Goal: Information Seeking & Learning: Learn about a topic

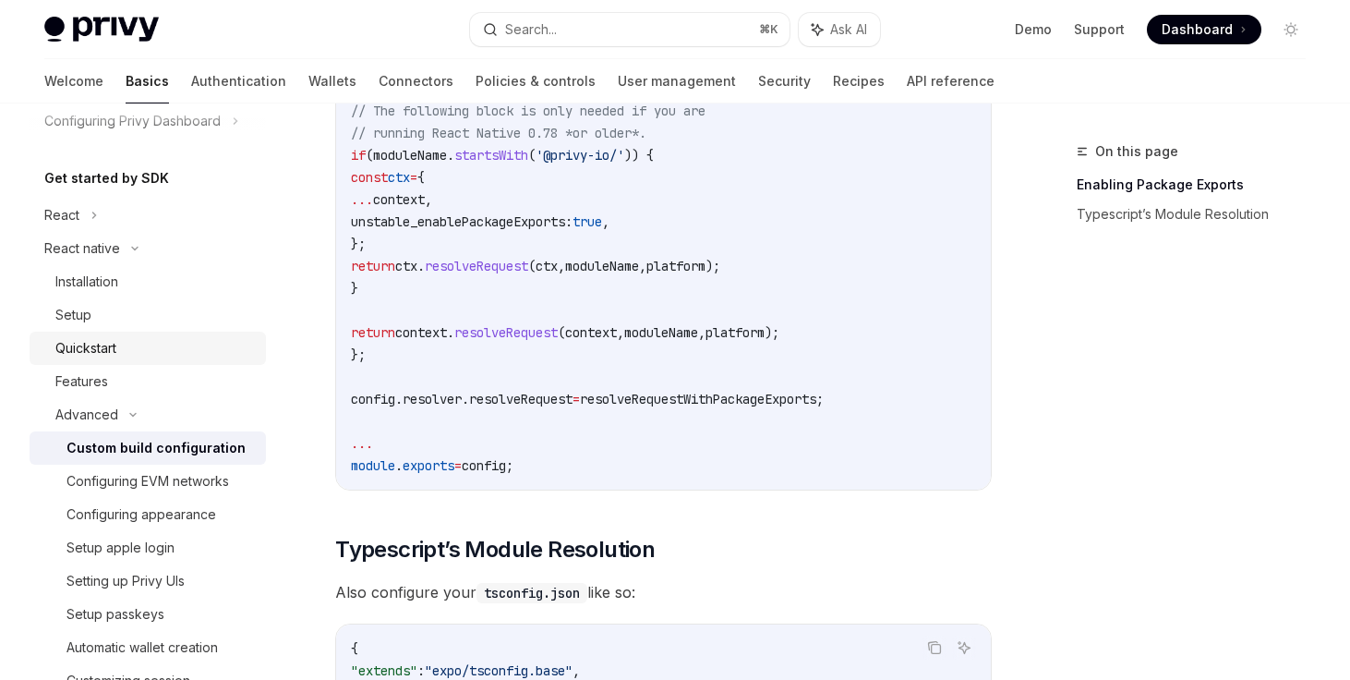
scroll to position [166, 0]
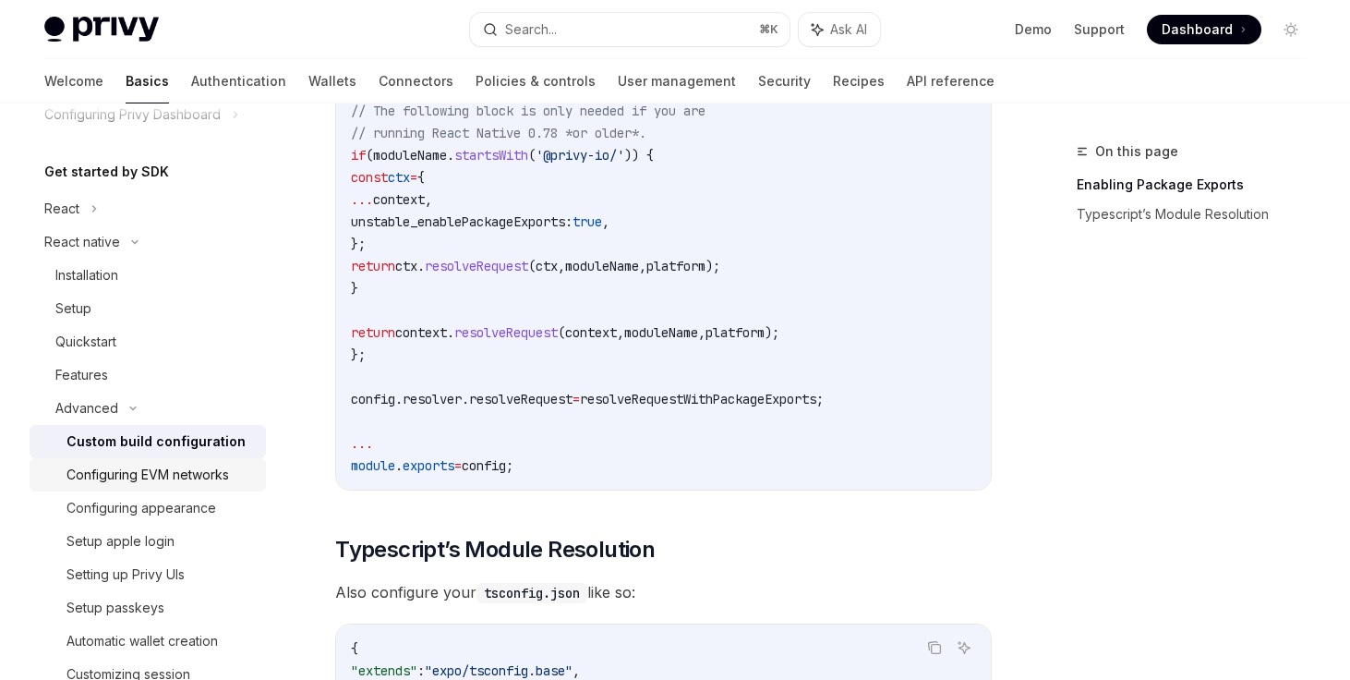
click at [201, 474] on div "Configuring EVM networks" at bounding box center [147, 475] width 163 height 22
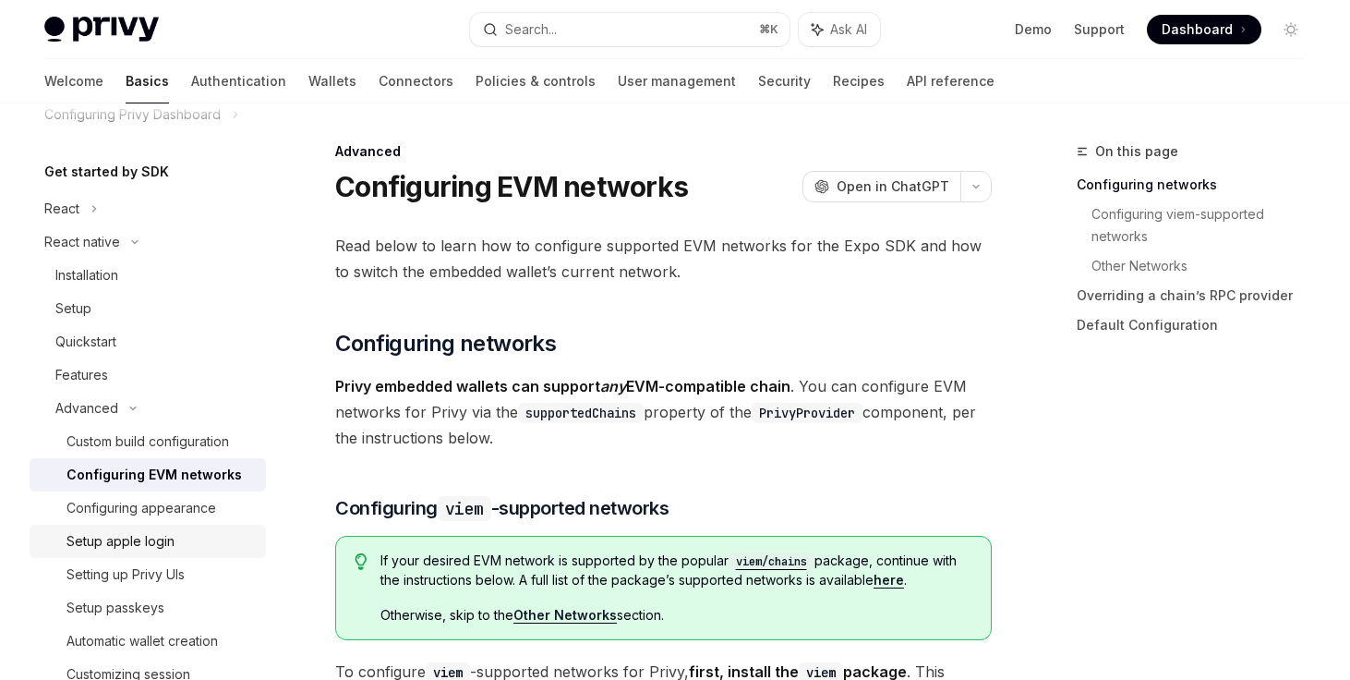
click at [174, 530] on div "Setup apple login" at bounding box center [160, 541] width 188 height 22
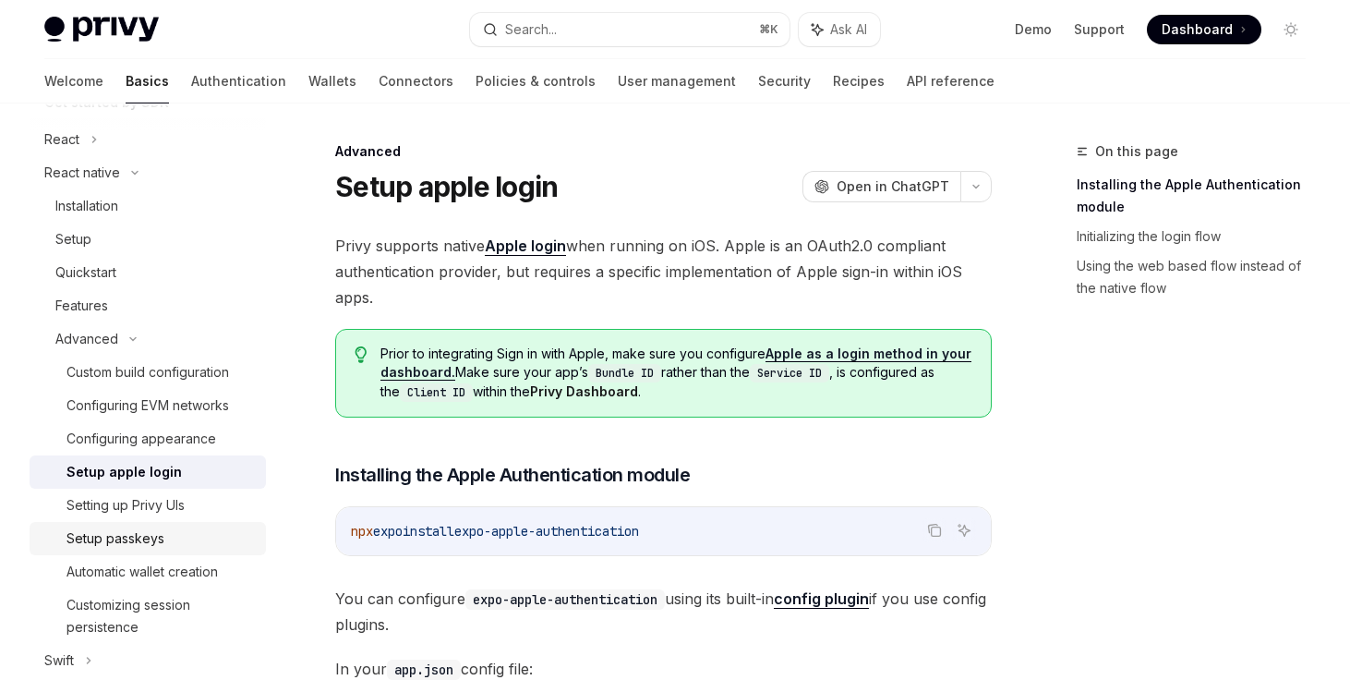
scroll to position [245, 0]
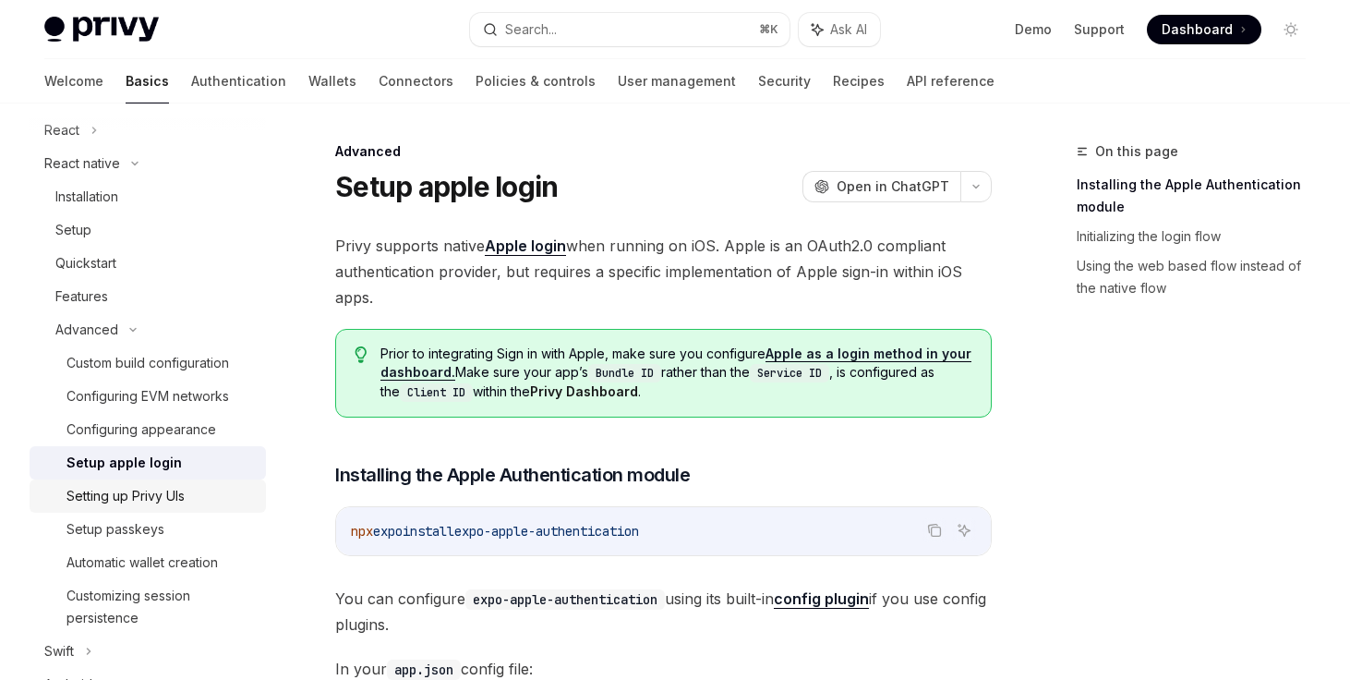
click at [172, 503] on div "Setting up Privy UIs" at bounding box center [125, 496] width 118 height 22
type textarea "*"
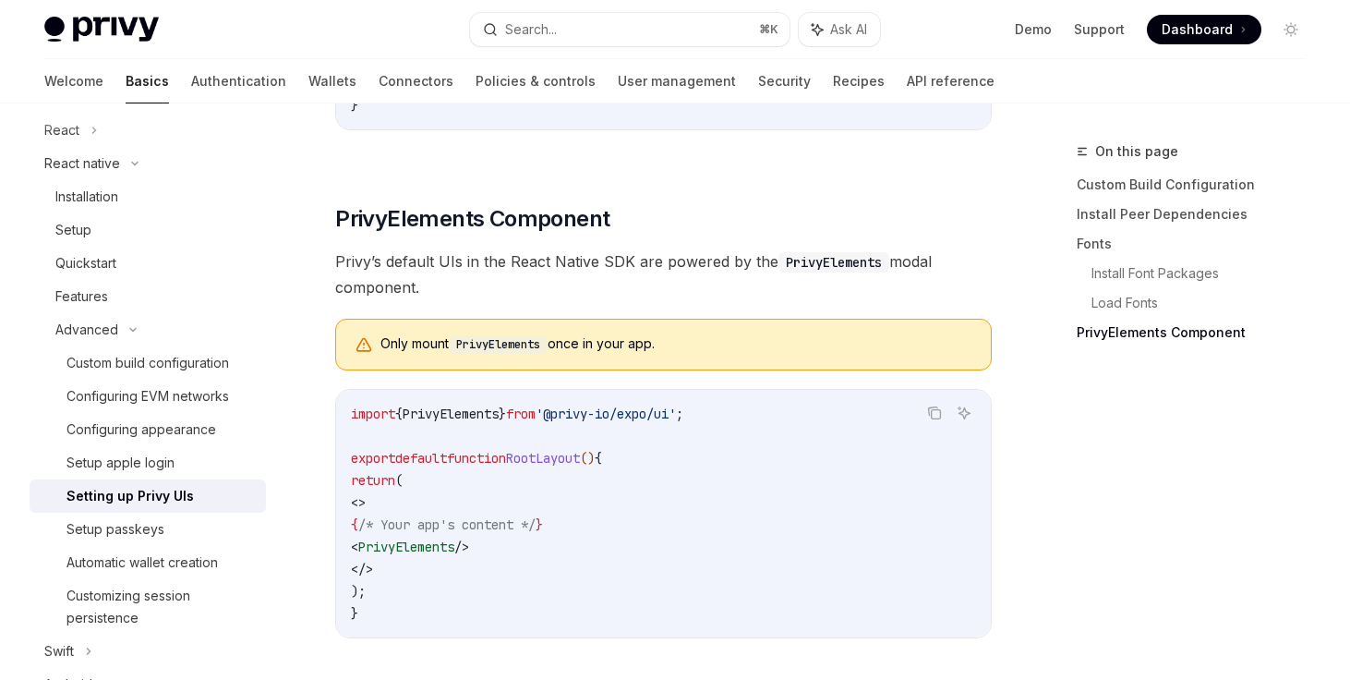
scroll to position [1501, 0]
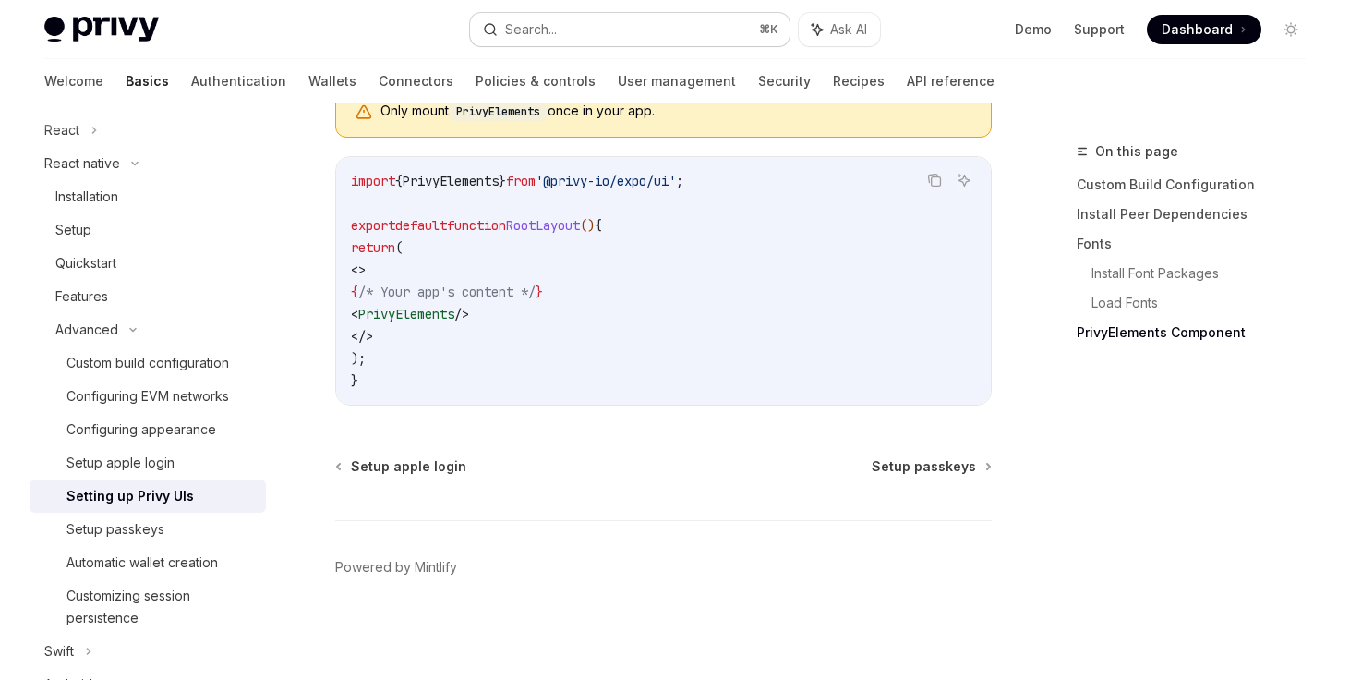
click at [703, 21] on button "Search... ⌘ K" at bounding box center [630, 29] width 320 height 33
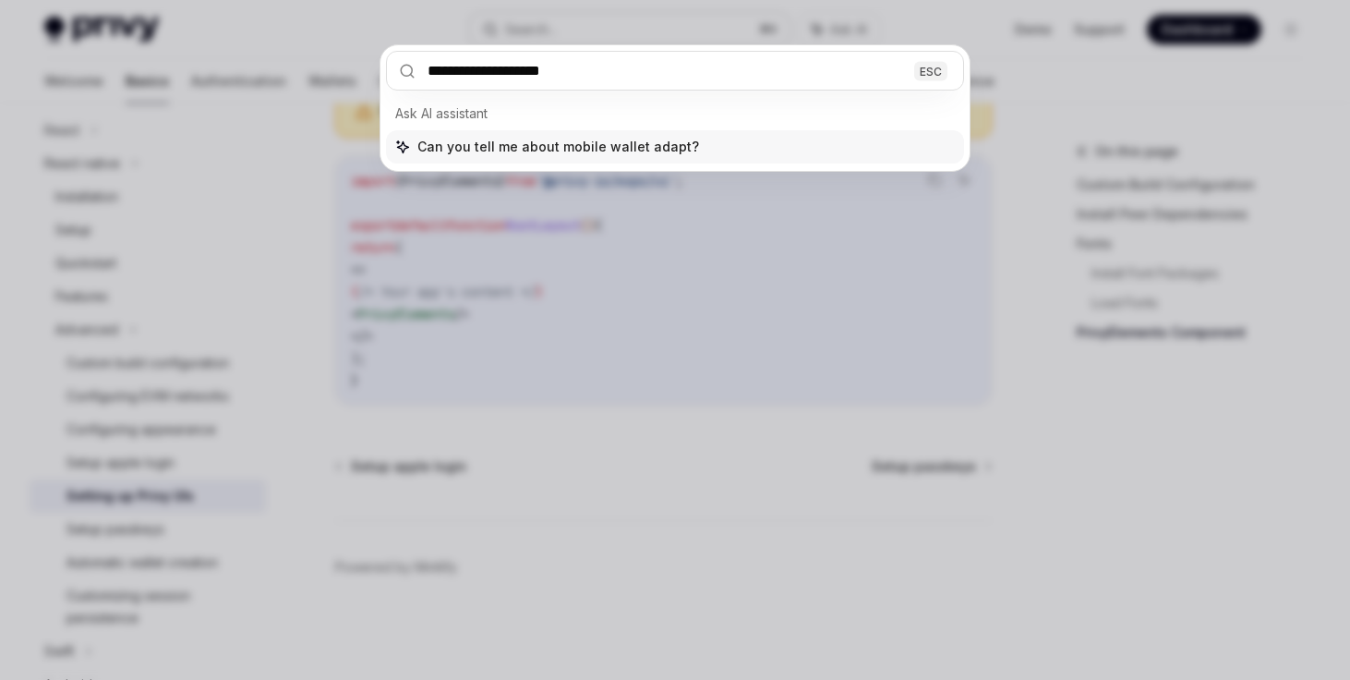
type input "**********"
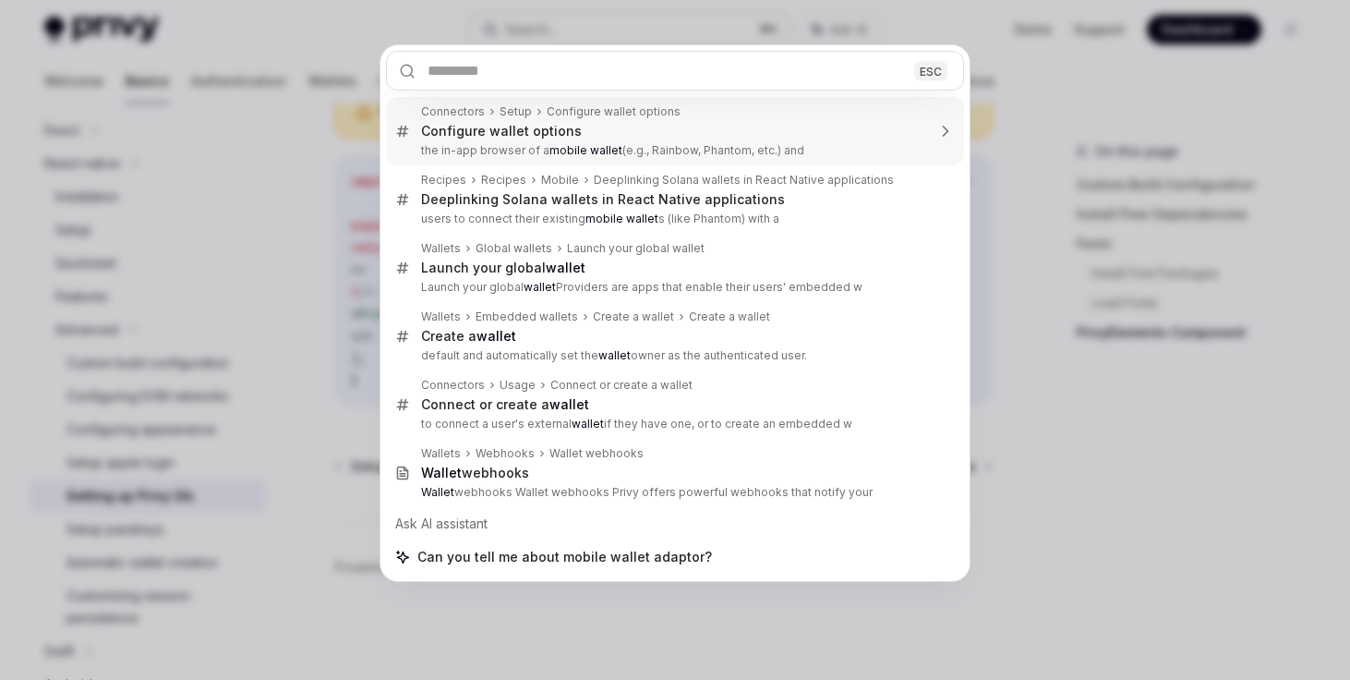
type textarea "*"
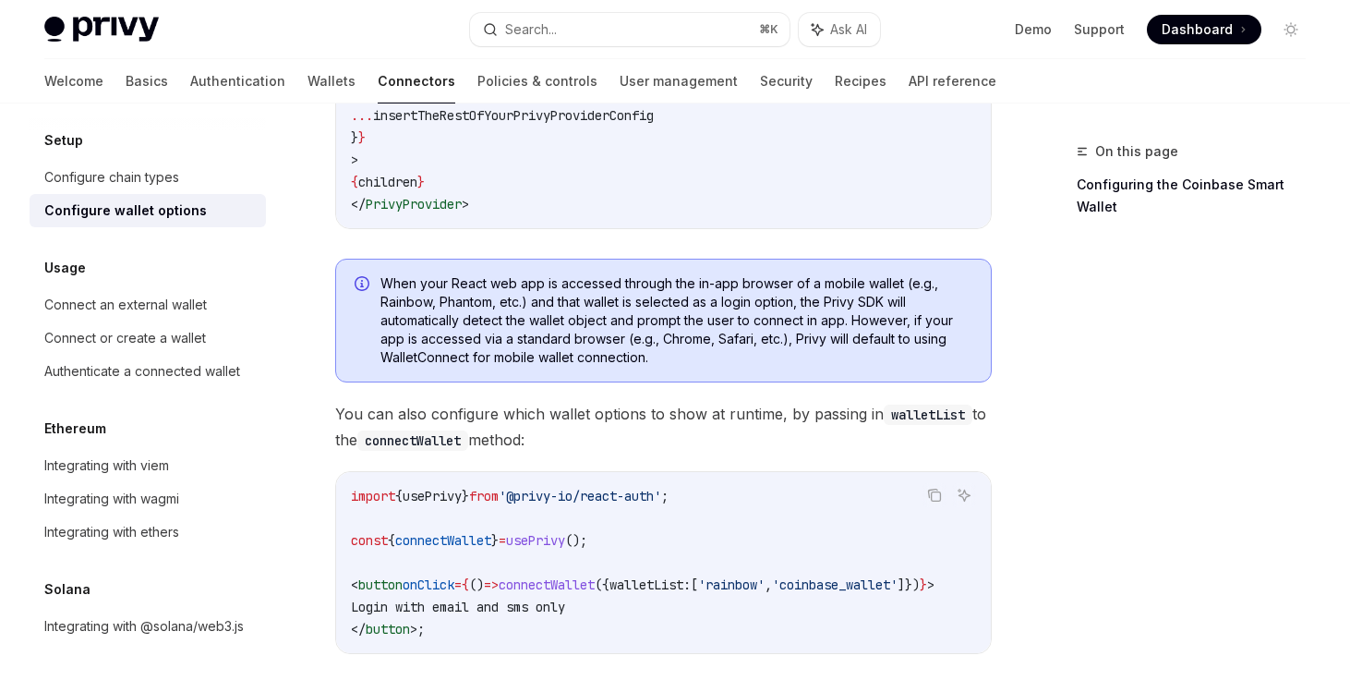
scroll to position [465, 0]
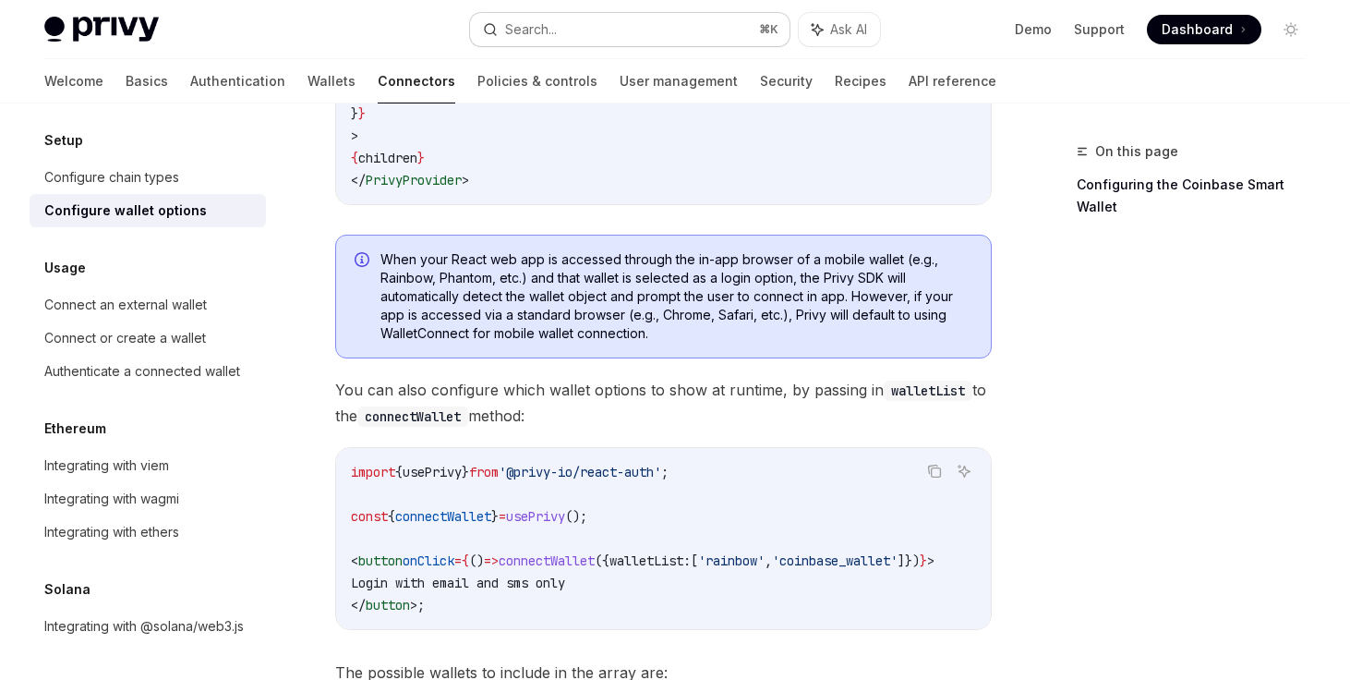
click at [588, 34] on button "Search... ⌘ K" at bounding box center [630, 29] width 320 height 33
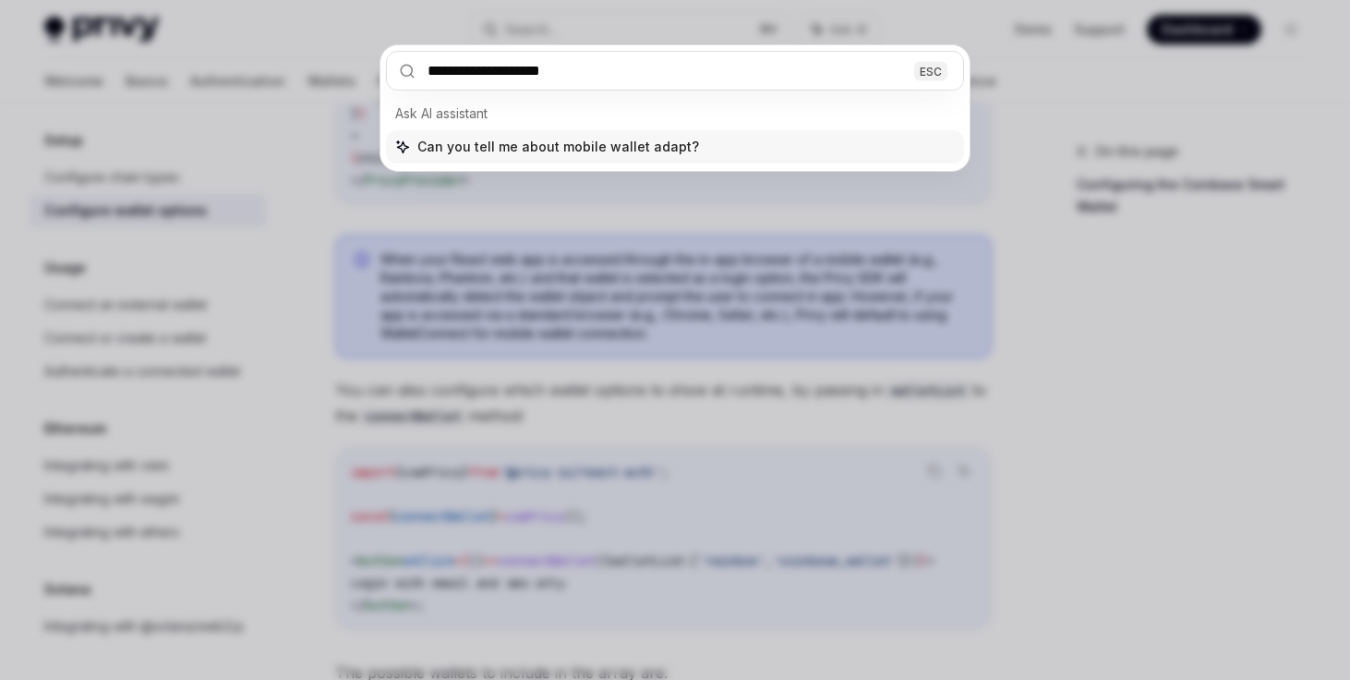
type input "**********"
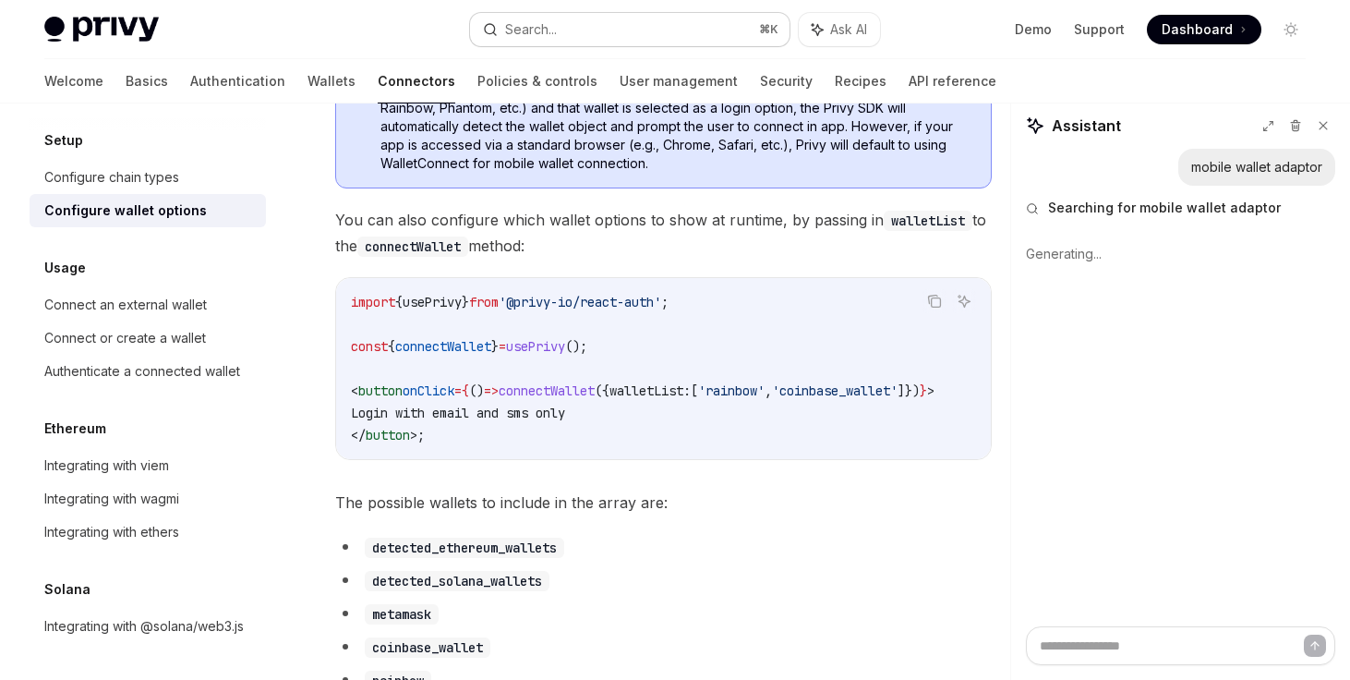
scroll to position [723, 0]
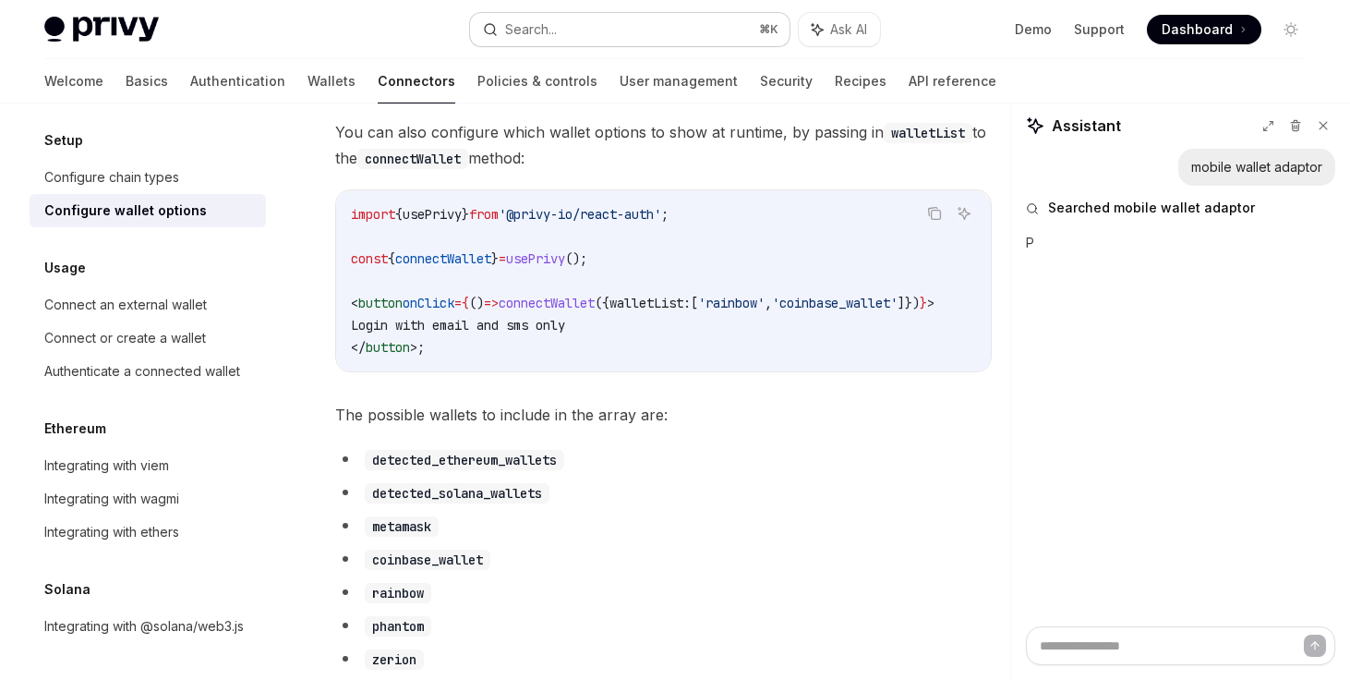
type textarea "*"
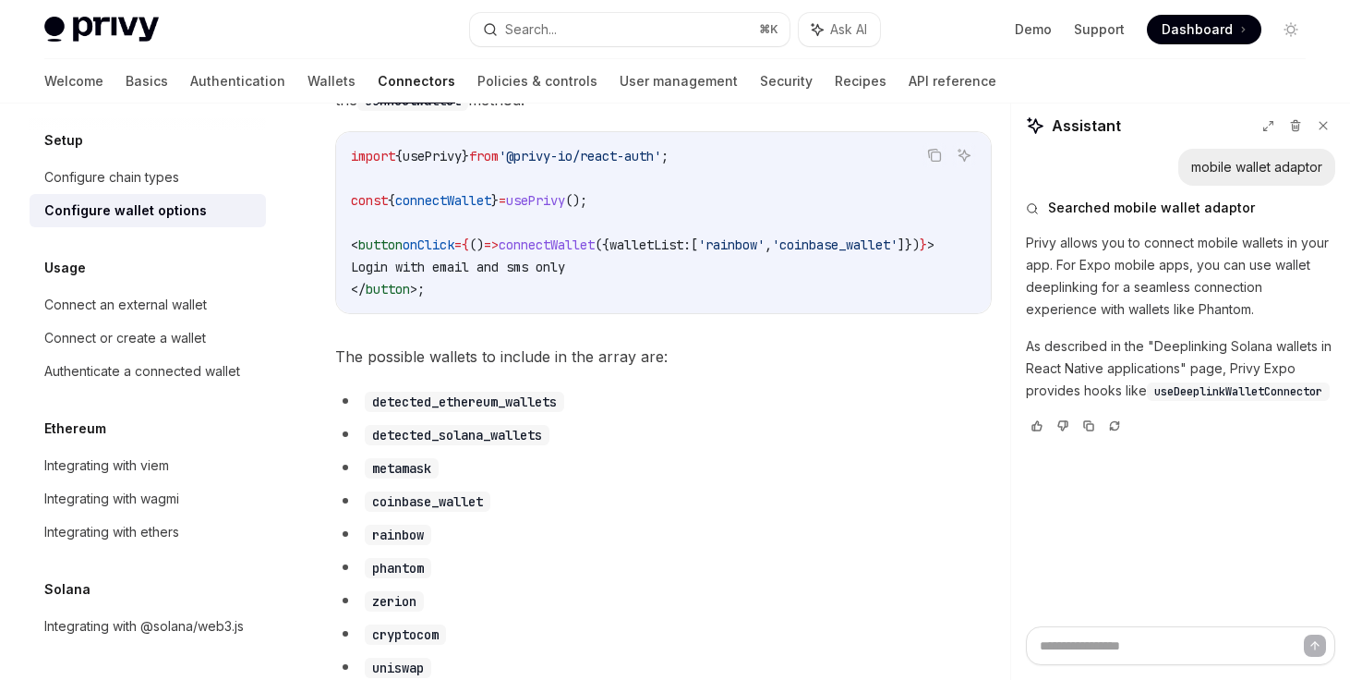
scroll to position [782, 0]
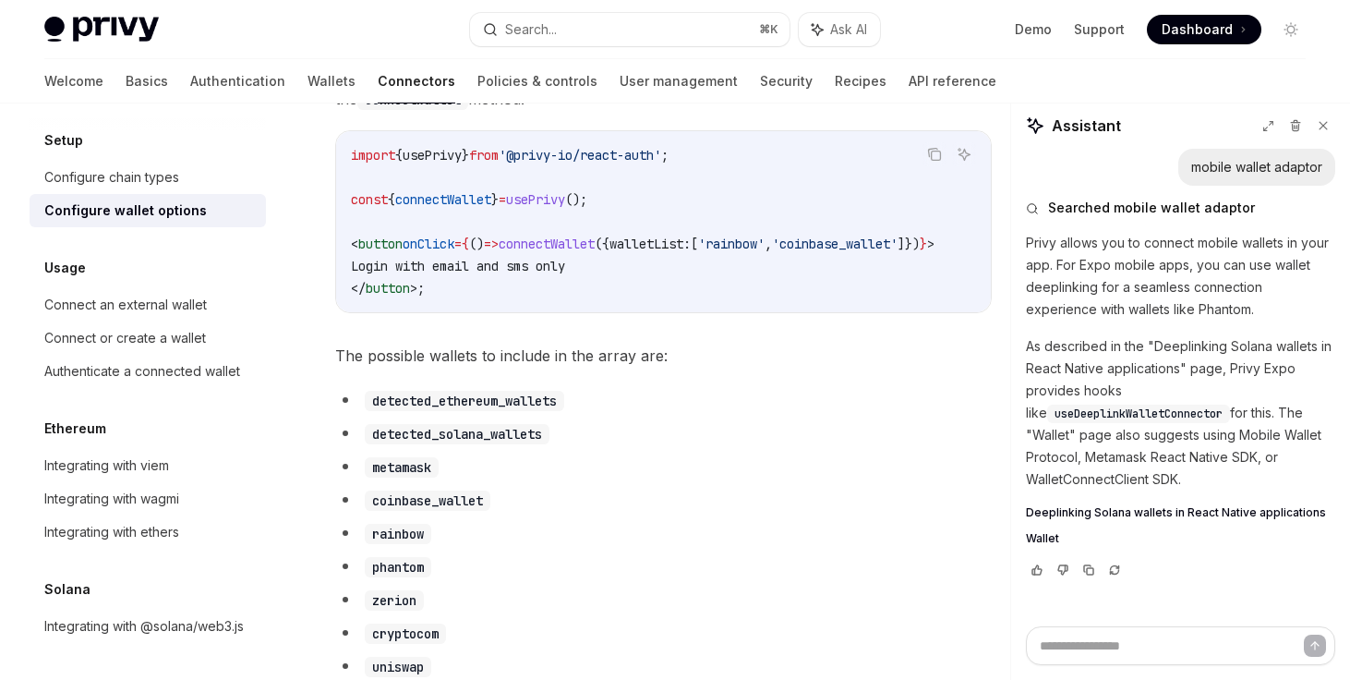
type textarea "*"
click at [1139, 631] on textarea at bounding box center [1180, 645] width 309 height 39
